Goal: Information Seeking & Learning: Learn about a topic

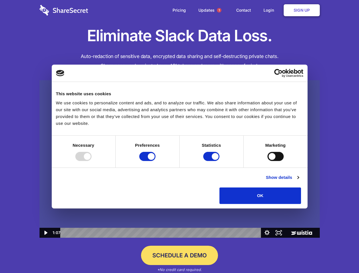
click at [179, 142] on icon "Play Video: Sharesecret Slack Extension" at bounding box center [179, 153] width 36 height 23
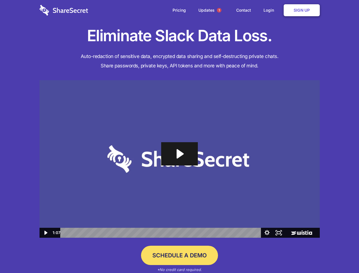
click at [106, 261] on div "Eliminate Slack Data Loss. Auto-redaction of sensitive data, encrypted data sha…" at bounding box center [179, 157] width 280 height 262
click at [162, 261] on div "Eliminate Slack Data Loss. Auto-redaction of sensitive data, encrypted data sha…" at bounding box center [179, 157] width 280 height 262
click at [212, 261] on div "Eliminate Slack Data Loss. Auto-redaction of sensitive data, encrypted data sha…" at bounding box center [179, 157] width 280 height 262
click at [264, 261] on div "Eliminate Slack Data Loss. Auto-redaction of sensitive data, encrypted data sha…" at bounding box center [179, 157] width 280 height 262
click at [299, 262] on div "Eliminate Slack Data Loss. Auto-redaction of sensitive data, encrypted data sha…" at bounding box center [179, 157] width 280 height 262
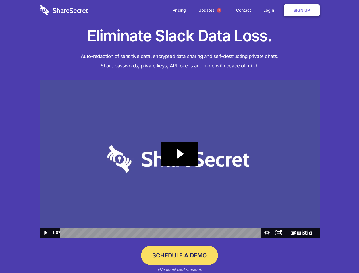
click at [314, 206] on img at bounding box center [179, 159] width 280 height 158
click at [217, 11] on span "1" at bounding box center [219, 10] width 5 height 5
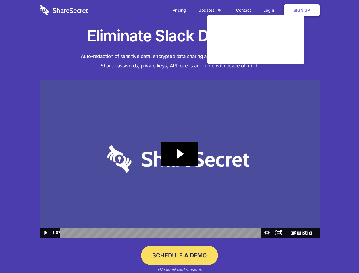
click at [180, 145] on icon "Play Video: Sharesecret Slack Extension" at bounding box center [179, 153] width 36 height 23
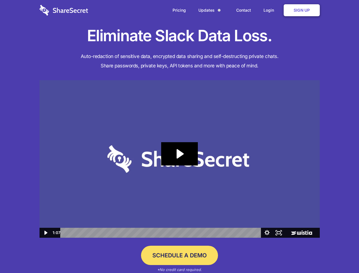
click at [180, 145] on icon "Play Video: Sharesecret Slack Extension" at bounding box center [179, 153] width 36 height 23
